Goal: Task Accomplishment & Management: Use online tool/utility

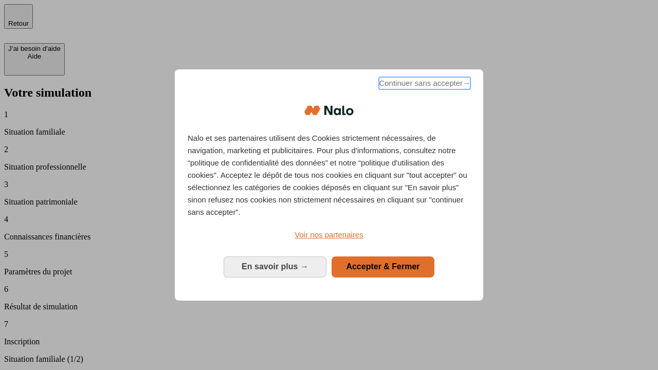
click at [424, 85] on span "Continuer sans accepter →" at bounding box center [424, 83] width 91 height 12
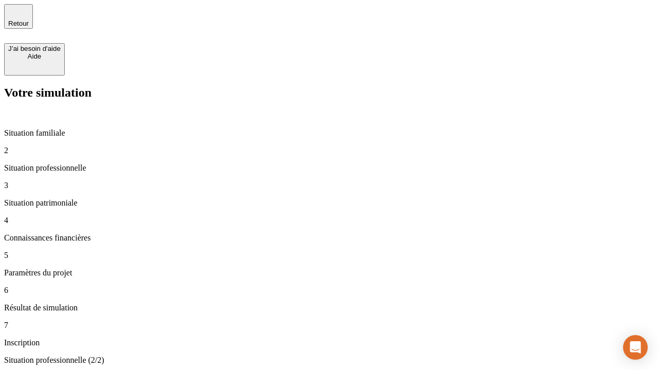
type input "30 000"
type input "0"
type input "1 000"
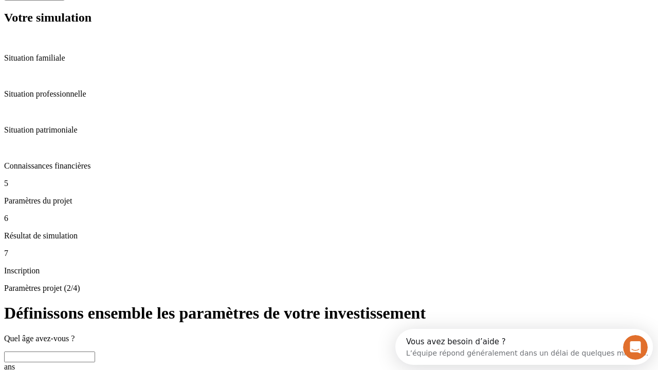
scroll to position [36, 0]
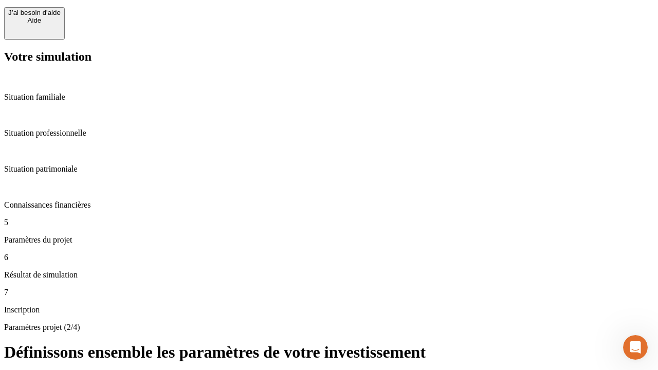
type input "40"
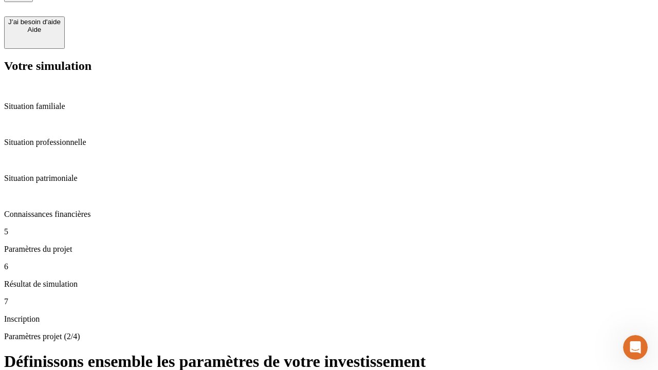
type input "200 000"
type input "640"
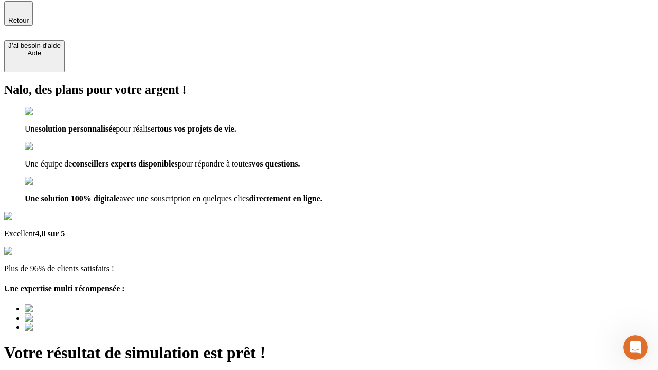
type input "[EMAIL_ADDRESS][DOMAIN_NAME]"
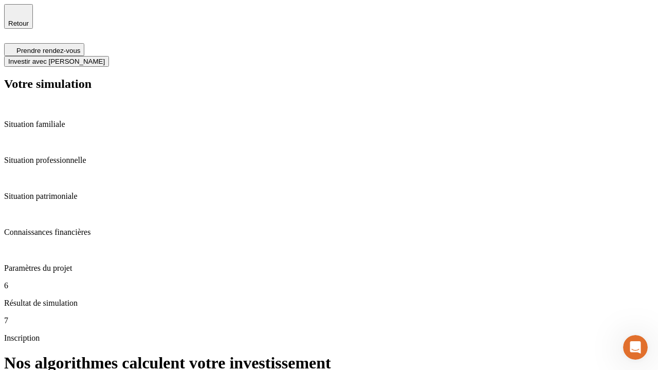
scroll to position [4, 0]
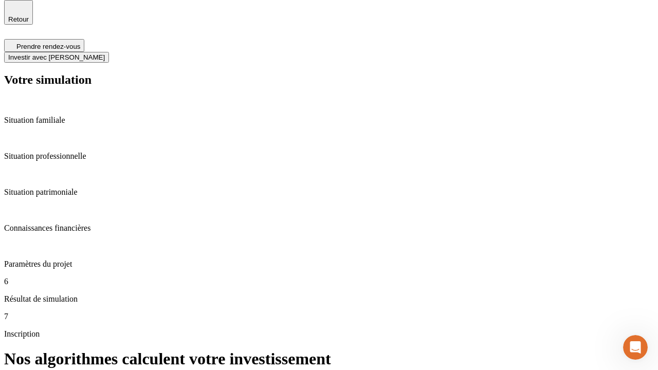
click at [105, 53] on span "Investir avec [PERSON_NAME]" at bounding box center [56, 57] width 97 height 8
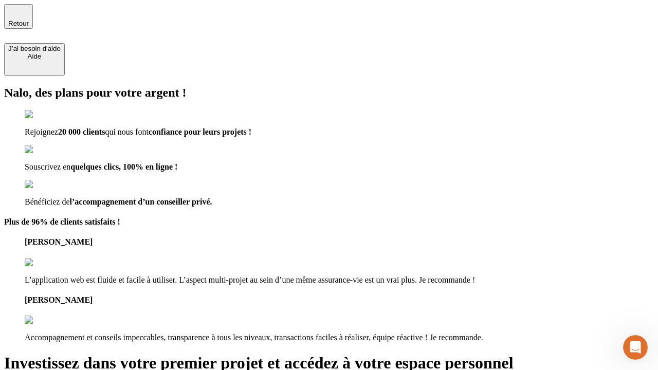
type input "[PERSON_NAME][EMAIL_ADDRESS][DOMAIN_NAME]"
